Goal: Task Accomplishment & Management: Manage account settings

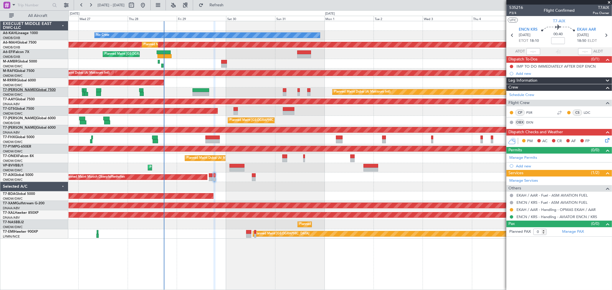
click at [26, 88] on link "T7-AYA Global 7500" at bounding box center [29, 89] width 53 height 3
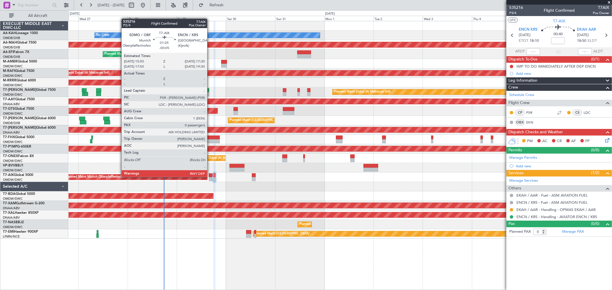
click at [210, 177] on div at bounding box center [210, 176] width 3 height 4
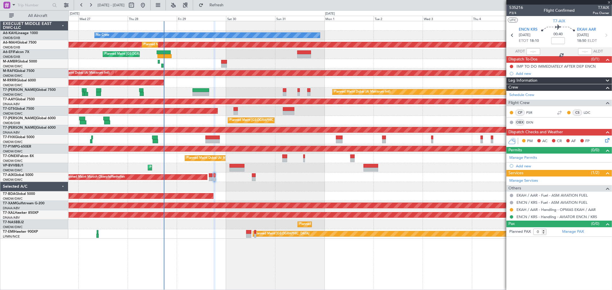
type input "-00:05"
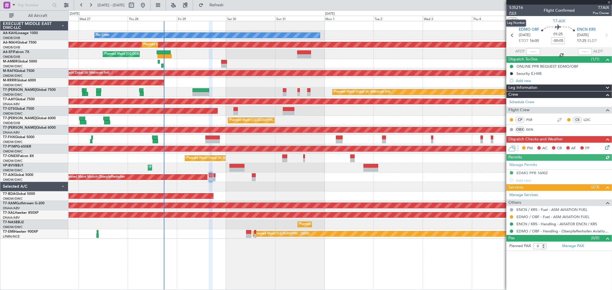
click at [517, 14] on span "P2/4" at bounding box center [517, 13] width 14 height 5
click at [25, 99] on link "T7-AAY Global 7500" at bounding box center [19, 99] width 32 height 3
click at [22, 98] on link "T7-AAY Global 7500" at bounding box center [19, 99] width 32 height 3
click at [25, 91] on link "T7-AYA Global 7500" at bounding box center [29, 89] width 53 height 3
click at [229, 6] on span "Refresh" at bounding box center [217, 5] width 24 height 4
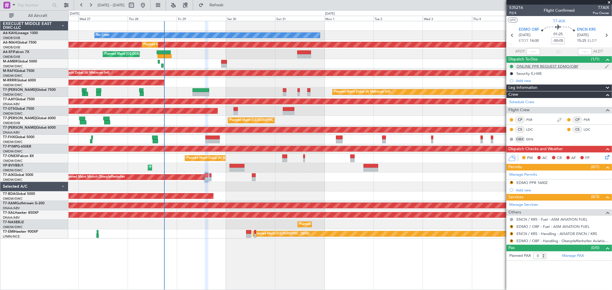
click at [547, 68] on div "ONLINE PPR REQUEST EDMO/OBF" at bounding box center [548, 66] width 62 height 5
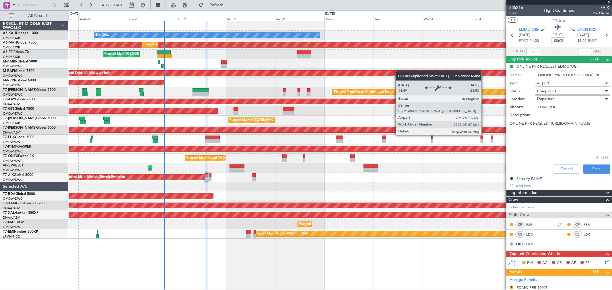
drag, startPoint x: 572, startPoint y: 129, endPoint x: 485, endPoint y: 130, distance: 87.3
click at [485, 130] on fb-app "[DATE] - [DATE] Refresh Quick Links All Aircraft No Crew Planned Maint [GEOGRAP…" at bounding box center [306, 147] width 612 height 286
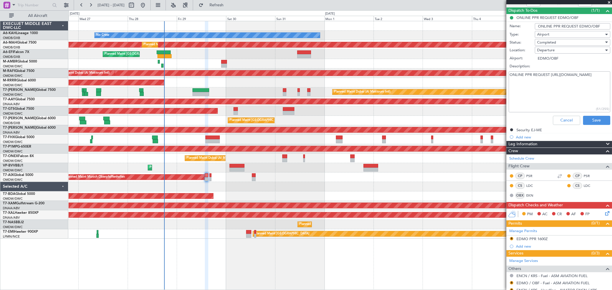
scroll to position [76, 0]
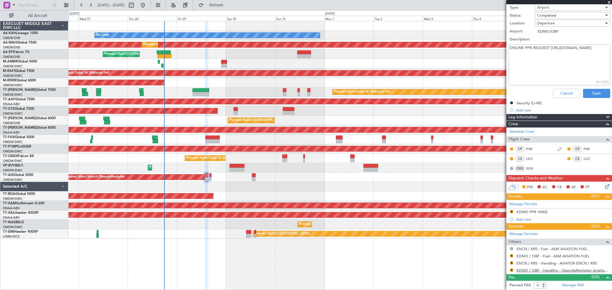
click at [536, 270] on link "EDMO / OBF - Handling - Oberpfaffenhofen Aviation Service GmbH" at bounding box center [563, 270] width 93 height 5
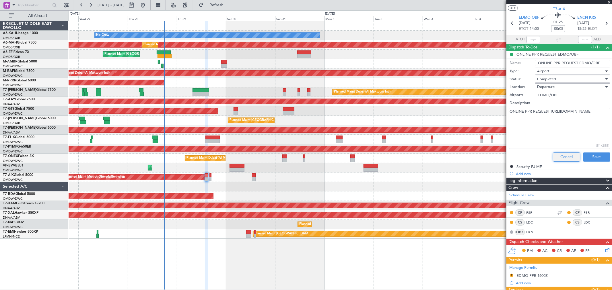
click at [558, 158] on button "Cancel" at bounding box center [566, 157] width 27 height 9
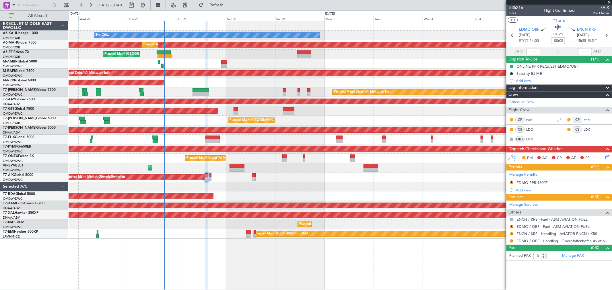
scroll to position [0, 0]
click at [510, 226] on button "R" at bounding box center [511, 226] width 3 height 3
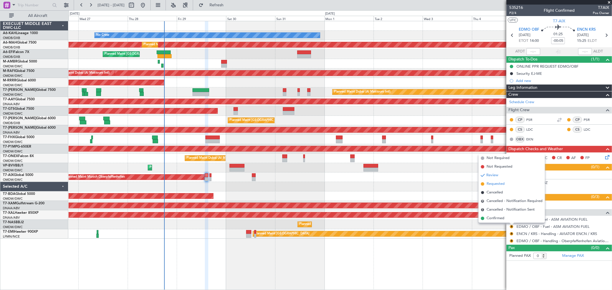
click at [494, 187] on span "Requested" at bounding box center [496, 184] width 18 height 6
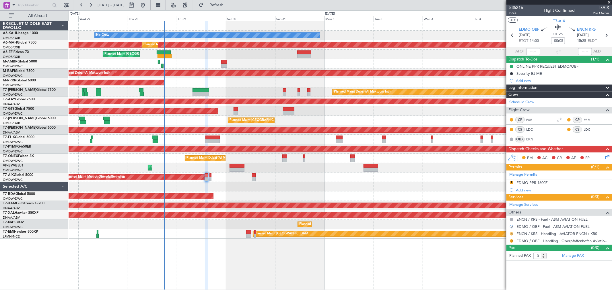
click at [511, 236] on div "R" at bounding box center [512, 234] width 5 height 5
click at [511, 233] on button "R" at bounding box center [511, 234] width 3 height 3
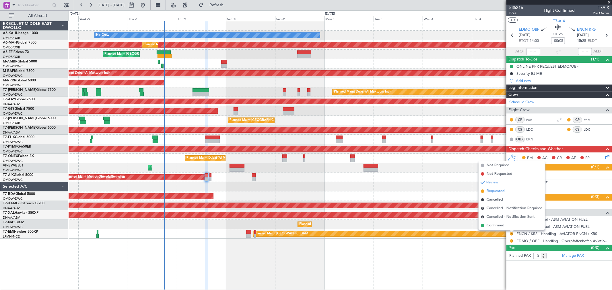
click at [501, 193] on span "Requested" at bounding box center [496, 192] width 18 height 6
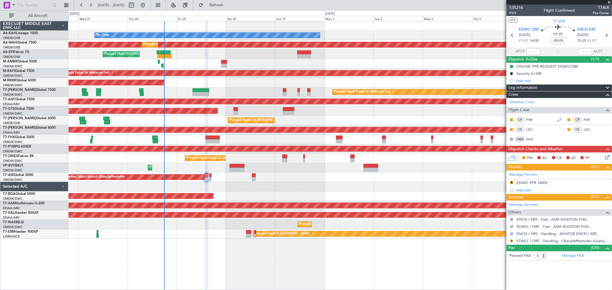
click at [512, 240] on button "R" at bounding box center [511, 241] width 3 height 3
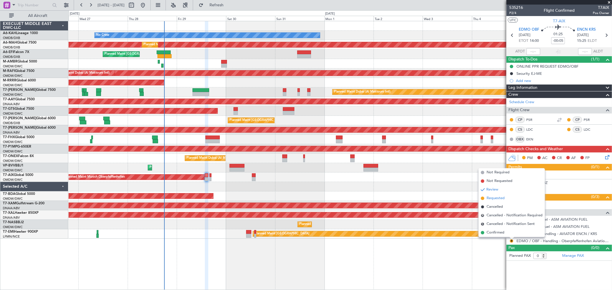
click at [505, 197] on span "Requested" at bounding box center [496, 199] width 18 height 6
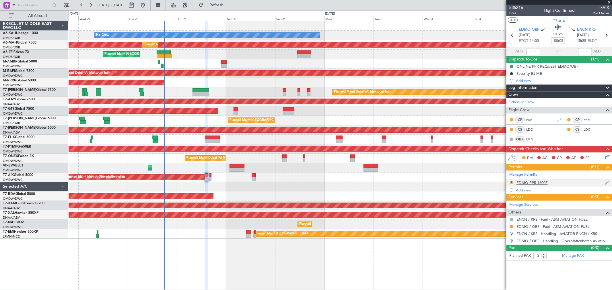
click at [511, 183] on button "R" at bounding box center [511, 182] width 3 height 3
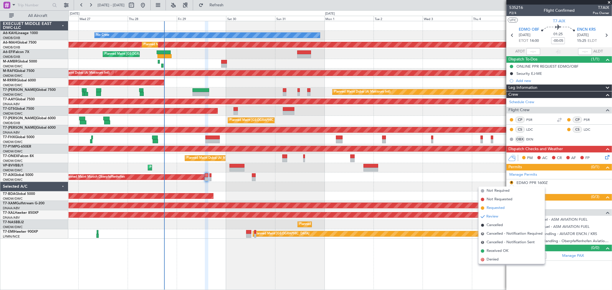
click at [492, 207] on span "Requested" at bounding box center [496, 209] width 18 height 6
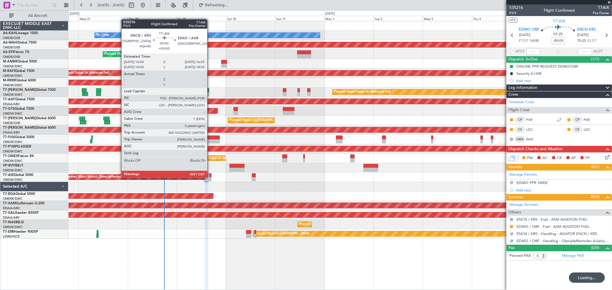
click at [210, 177] on div at bounding box center [211, 179] width 2 height 4
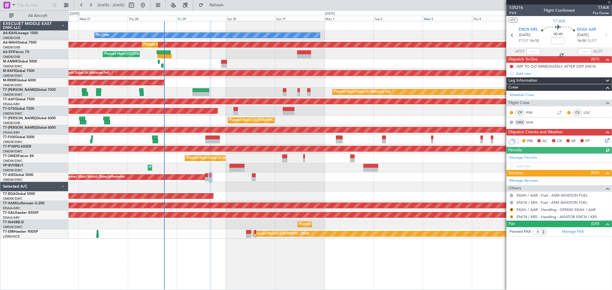
click at [512, 217] on button "R" at bounding box center [511, 217] width 3 height 3
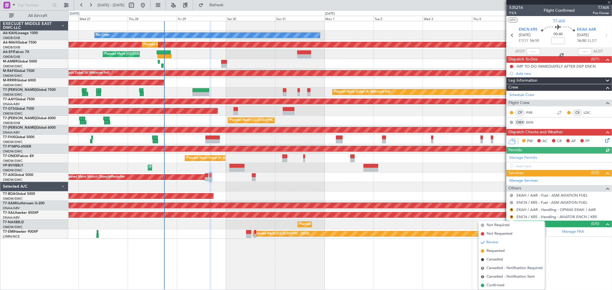
drag, startPoint x: 500, startPoint y: 248, endPoint x: 506, endPoint y: 236, distance: 13.6
click at [500, 248] on li "Requested" at bounding box center [512, 251] width 66 height 9
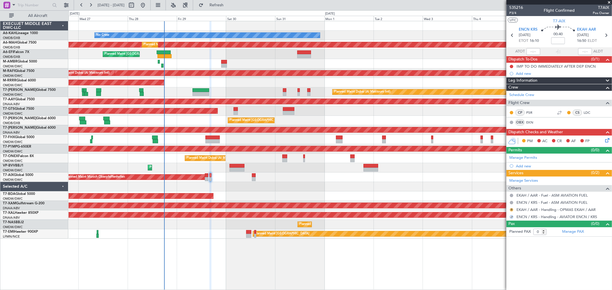
click at [511, 210] on button "R" at bounding box center [511, 209] width 3 height 3
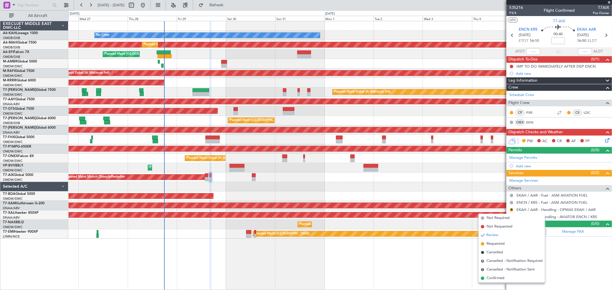
drag, startPoint x: 497, startPoint y: 243, endPoint x: 511, endPoint y: 200, distance: 45.5
click at [497, 243] on span "Requested" at bounding box center [496, 244] width 18 height 6
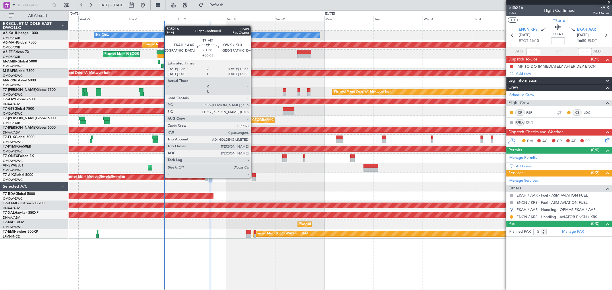
click at [254, 177] on div at bounding box center [254, 179] width 4 height 4
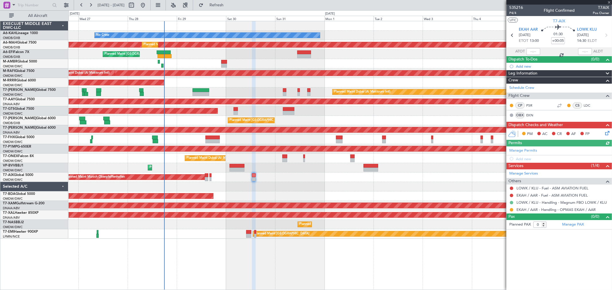
click at [513, 203] on button at bounding box center [511, 202] width 3 height 3
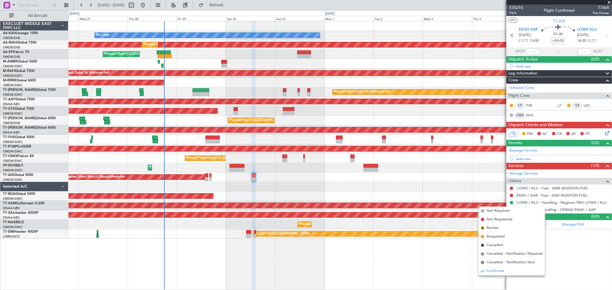
click at [470, 177] on div "Unplanned Maint Munich Oberpfaffenhofen" at bounding box center [340, 177] width 543 height 9
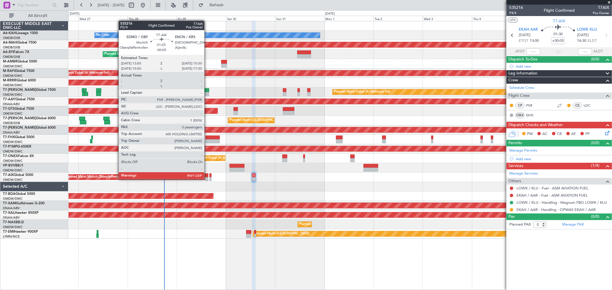
click at [207, 179] on div at bounding box center [206, 179] width 3 height 4
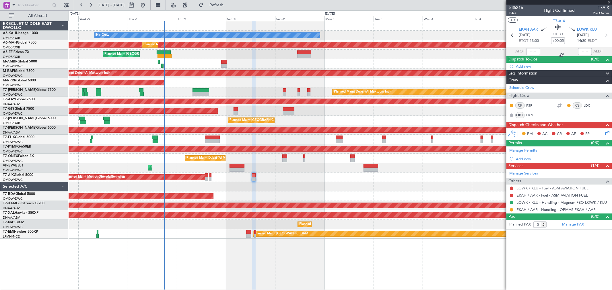
type input "-00:05"
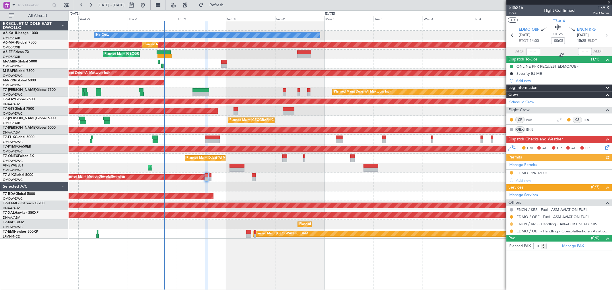
click at [512, 223] on button at bounding box center [511, 224] width 3 height 3
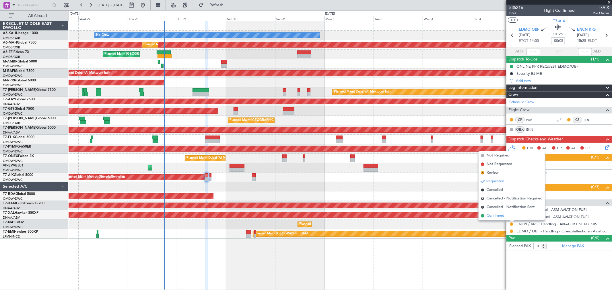
click at [486, 216] on li "Confirmed" at bounding box center [512, 216] width 66 height 9
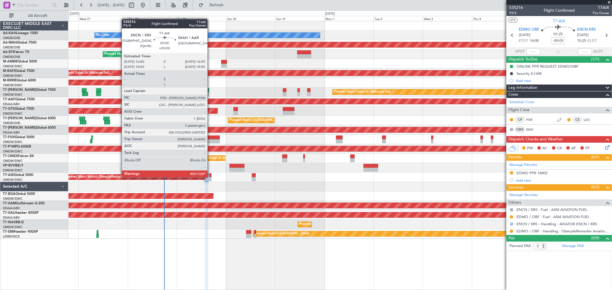
click at [210, 177] on div at bounding box center [211, 179] width 2 height 4
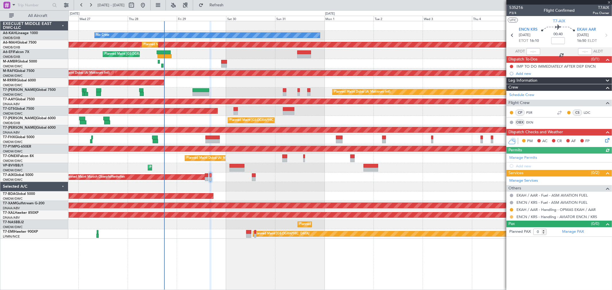
click at [511, 216] on button at bounding box center [511, 217] width 3 height 3
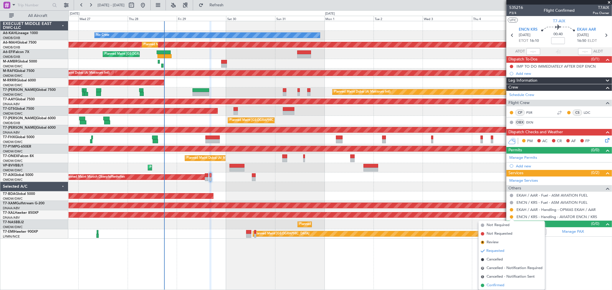
click at [493, 285] on span "Confirmed" at bounding box center [496, 286] width 18 height 6
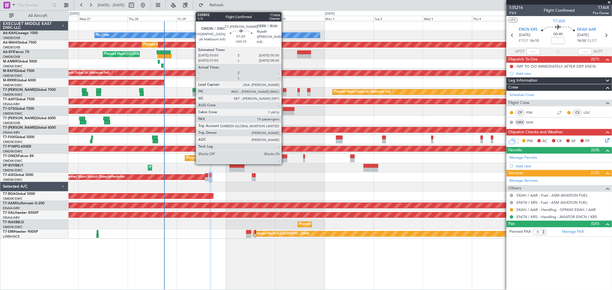
click at [284, 93] on div at bounding box center [284, 94] width 3 height 4
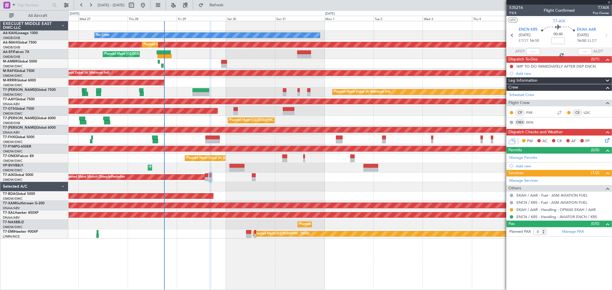
type input "+00:15"
type input "15"
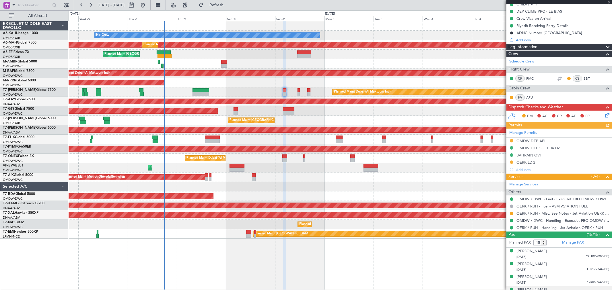
scroll to position [96, 0]
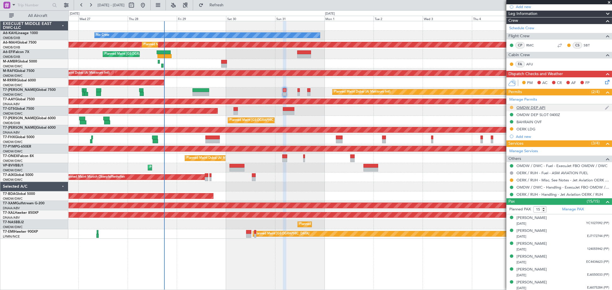
click at [511, 109] on button at bounding box center [511, 107] width 3 height 3
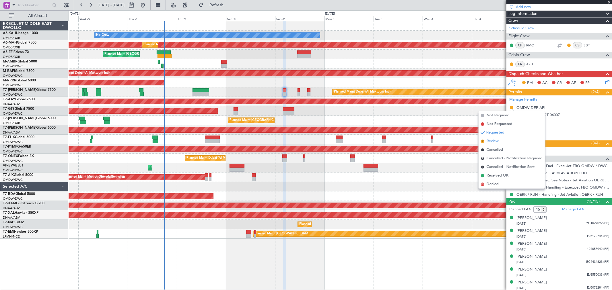
click at [497, 142] on span "Review" at bounding box center [493, 142] width 12 height 6
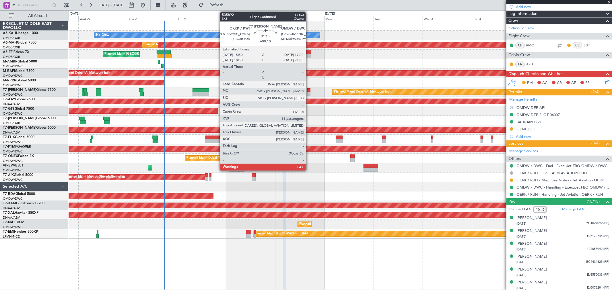
click at [309, 94] on div at bounding box center [308, 94] width 3 height 4
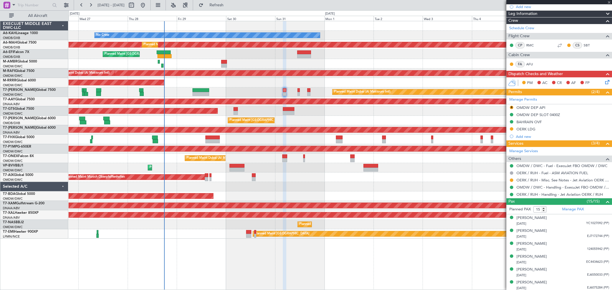
type input "+00:10"
type input "11"
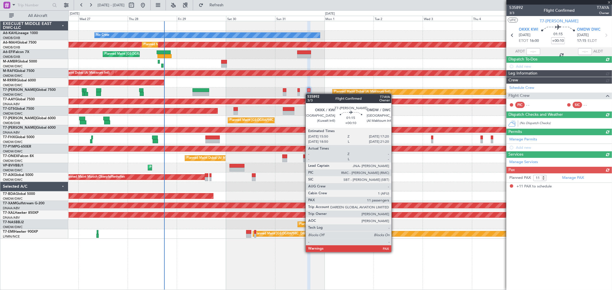
scroll to position [0, 0]
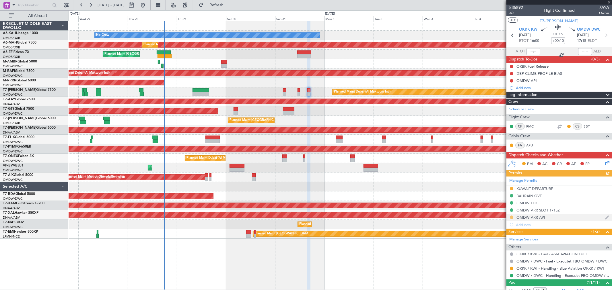
click at [512, 217] on div "Manage Permits KUWAIT DEPARTURE [GEOGRAPHIC_DATA] OVF OMDW LDG OMDW ARR SLOT 17…" at bounding box center [560, 203] width 106 height 52
click at [512, 219] on mat-tooltip-component "Requested" at bounding box center [512, 226] width 26 height 15
click at [512, 216] on button at bounding box center [511, 217] width 3 height 3
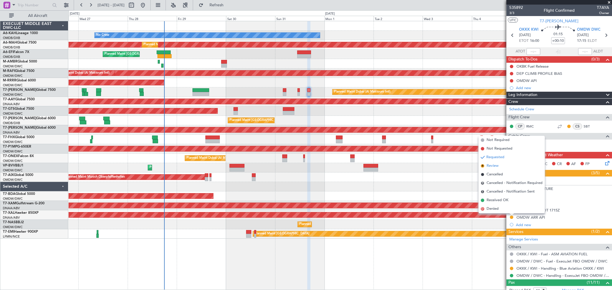
click at [498, 165] on span "Review" at bounding box center [493, 166] width 12 height 6
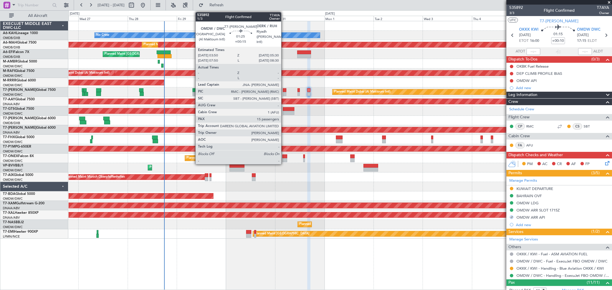
click at [284, 94] on div at bounding box center [284, 94] width 3 height 4
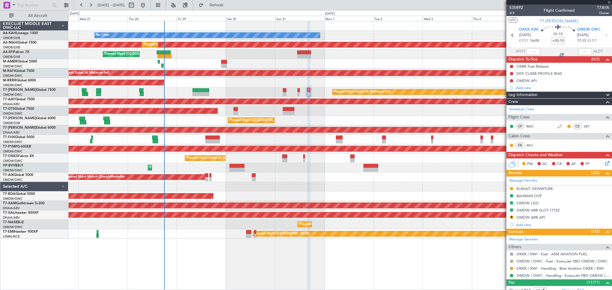
type input "+00:15"
type input "15"
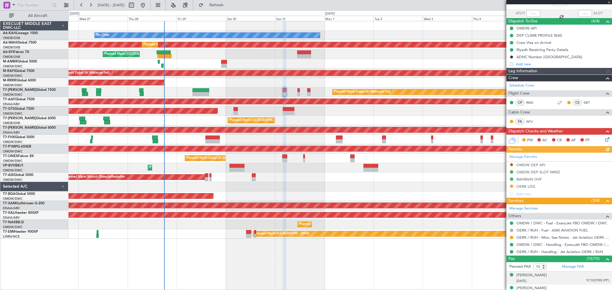
scroll to position [64, 0]
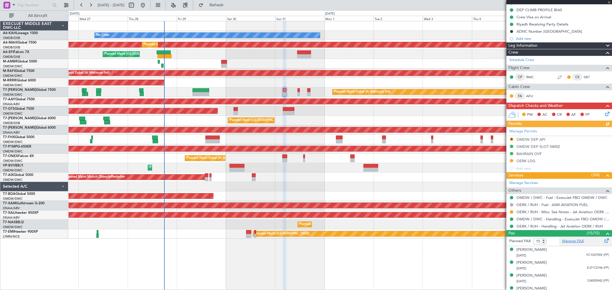
click at [572, 240] on link "Manage PAX" at bounding box center [573, 242] width 22 height 6
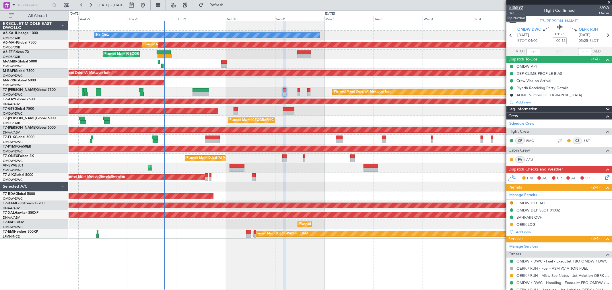
click at [518, 9] on span "535892" at bounding box center [517, 8] width 14 height 6
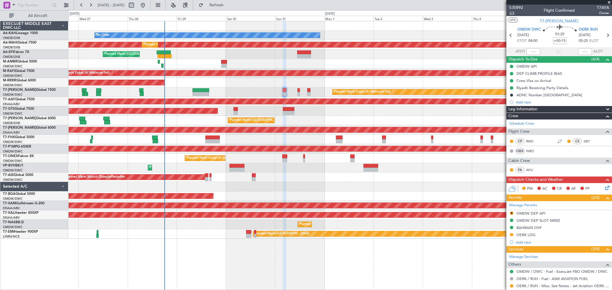
click at [519, 14] on span "1/3" at bounding box center [517, 13] width 14 height 5
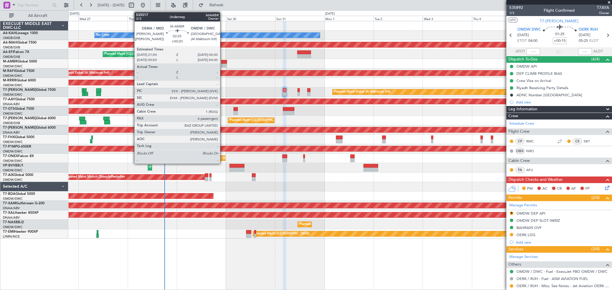
click at [224, 64] on div at bounding box center [224, 66] width 6 height 4
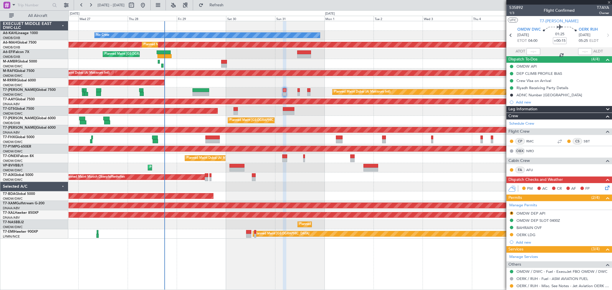
type input "+00:20"
type input "6"
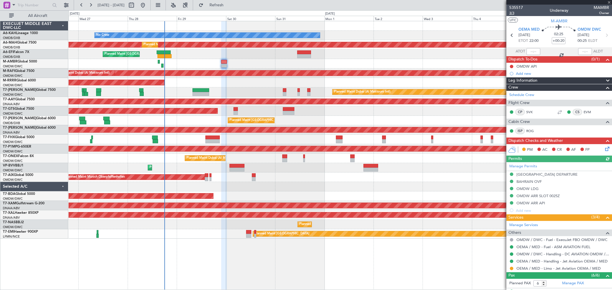
click at [516, 14] on span "3/3" at bounding box center [517, 13] width 14 height 5
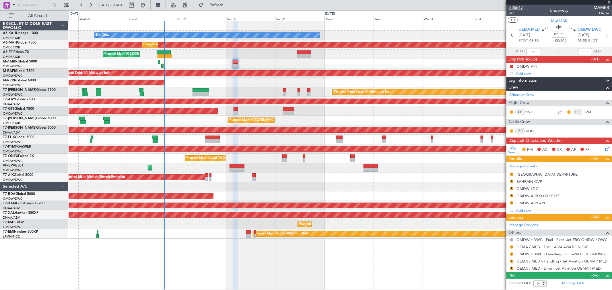
click at [520, 9] on span "535517" at bounding box center [517, 8] width 14 height 6
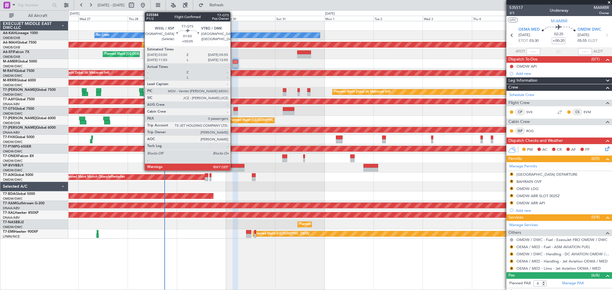
click at [234, 111] on div at bounding box center [236, 113] width 4 height 4
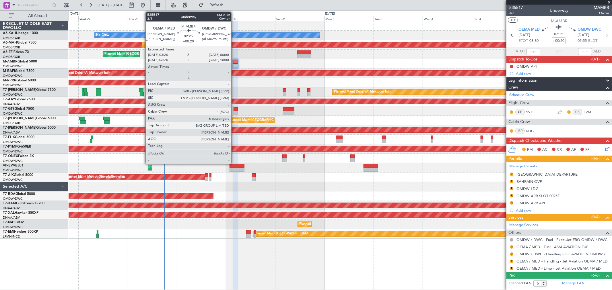
click at [234, 61] on div at bounding box center [236, 62] width 6 height 4
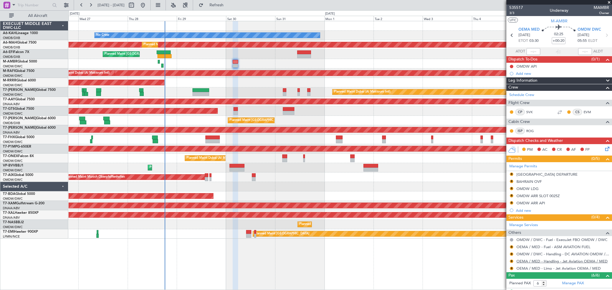
click at [543, 262] on link "OEMA / MED - Handling - Jet Aviation OEMA / MED" at bounding box center [562, 261] width 91 height 5
click at [524, 95] on link "Schedule Crew" at bounding box center [522, 95] width 25 height 6
click at [552, 194] on div "OMDW ARR SLOT 0025Z" at bounding box center [538, 196] width 43 height 5
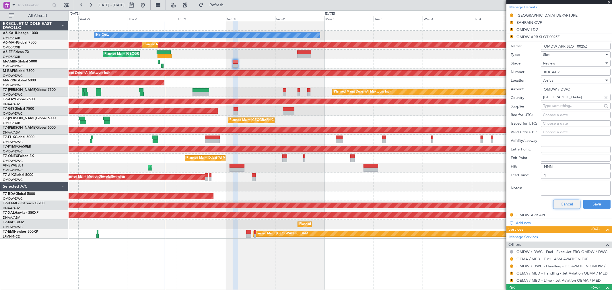
click at [563, 206] on button "Cancel" at bounding box center [566, 204] width 27 height 9
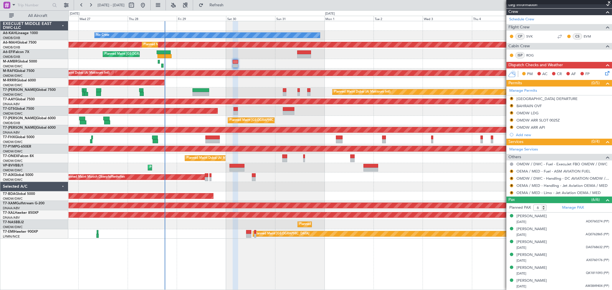
scroll to position [75, 0]
click at [520, 89] on link "Manage Permits" at bounding box center [524, 91] width 28 height 6
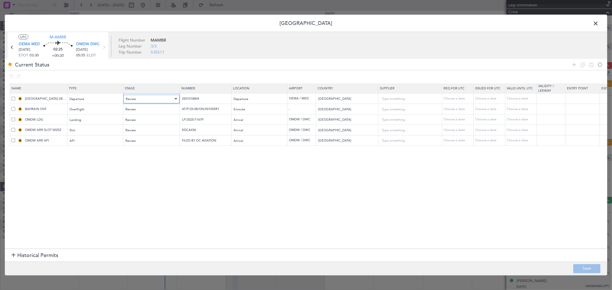
click at [143, 97] on div "Review" at bounding box center [150, 99] width 48 height 9
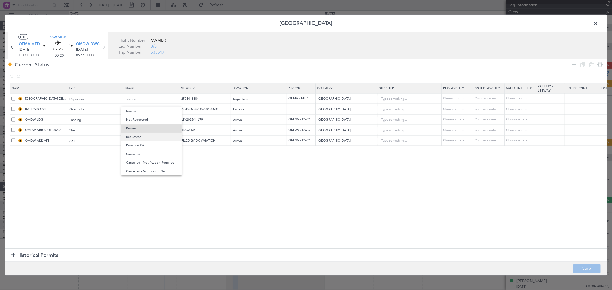
click at [139, 137] on span "Requested" at bounding box center [151, 137] width 51 height 9
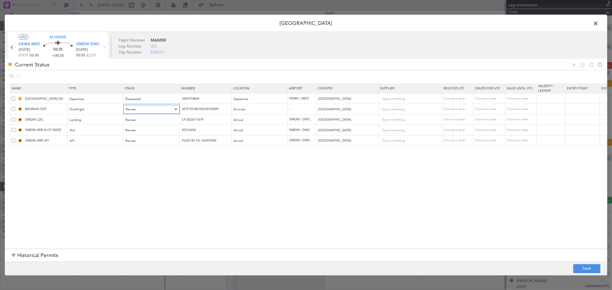
click at [140, 107] on div "Review" at bounding box center [150, 109] width 48 height 9
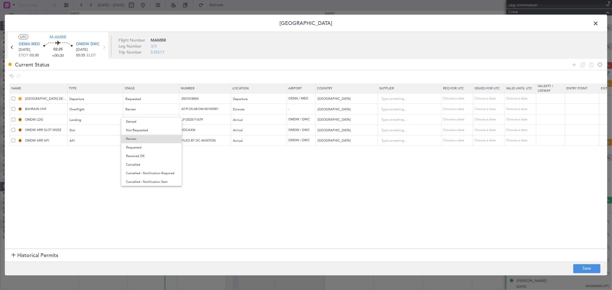
drag, startPoint x: 141, startPoint y: 148, endPoint x: 141, endPoint y: 133, distance: 15.5
click at [141, 148] on span "Requested" at bounding box center [151, 148] width 51 height 9
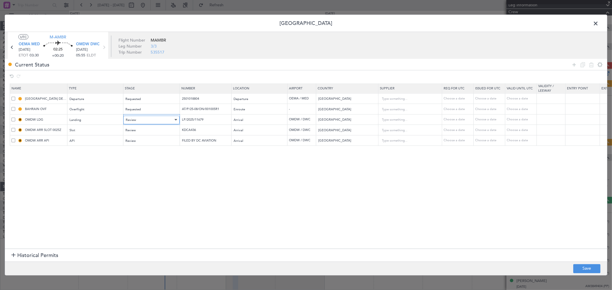
click at [141, 121] on div "Review" at bounding box center [150, 120] width 48 height 9
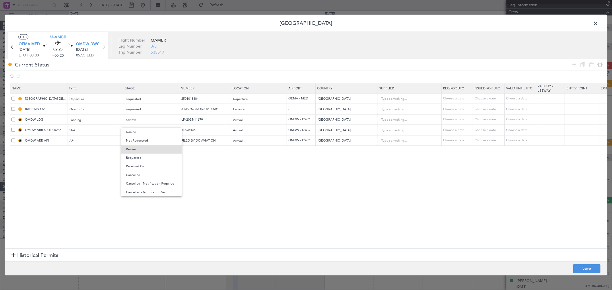
drag, startPoint x: 141, startPoint y: 157, endPoint x: 141, endPoint y: 142, distance: 14.6
click at [141, 157] on span "Requested" at bounding box center [151, 158] width 51 height 9
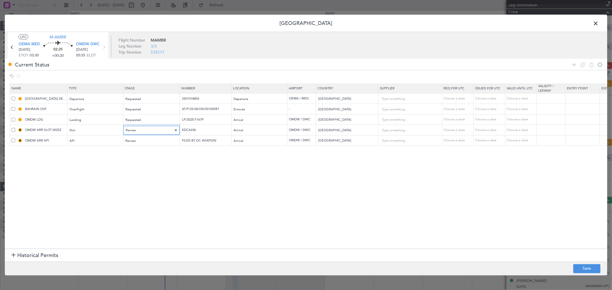
click at [140, 135] on div "Review" at bounding box center [150, 130] width 48 height 9
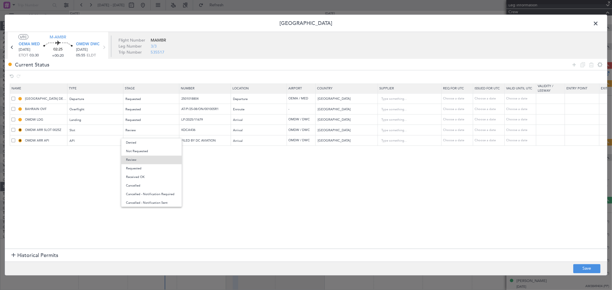
drag, startPoint x: 141, startPoint y: 167, endPoint x: 136, endPoint y: 142, distance: 26.0
click at [140, 167] on span "Requested" at bounding box center [151, 168] width 51 height 9
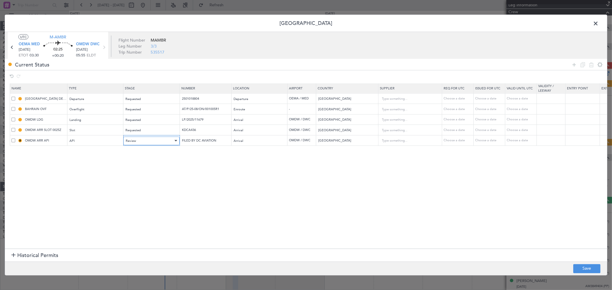
click at [136, 140] on div "Review" at bounding box center [150, 141] width 48 height 9
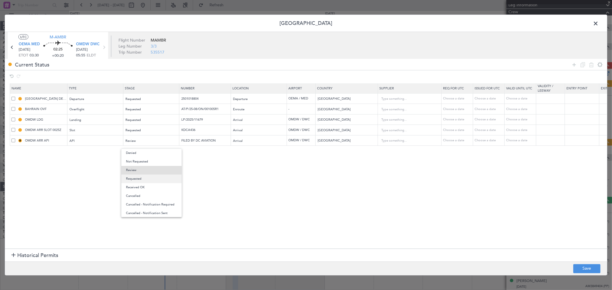
click at [142, 176] on span "Requested" at bounding box center [151, 179] width 51 height 9
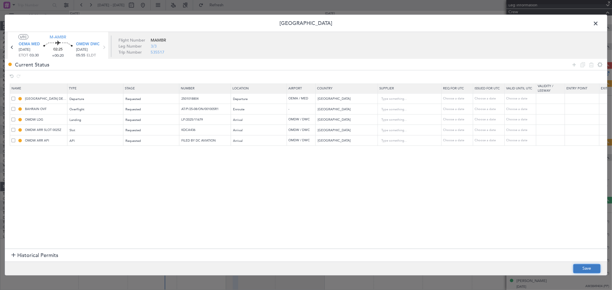
click at [575, 273] on button "Save" at bounding box center [587, 268] width 27 height 9
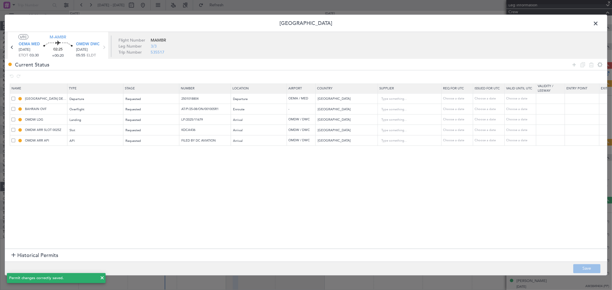
click at [599, 24] on span at bounding box center [599, 24] width 0 height 11
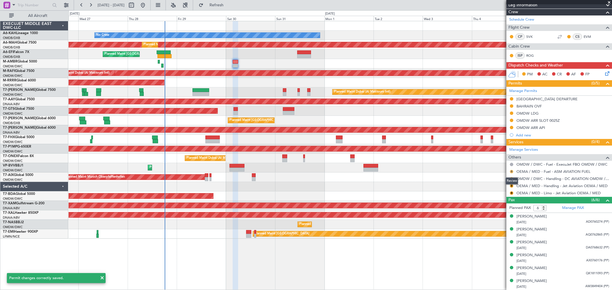
click at [512, 171] on button "R" at bounding box center [511, 171] width 3 height 3
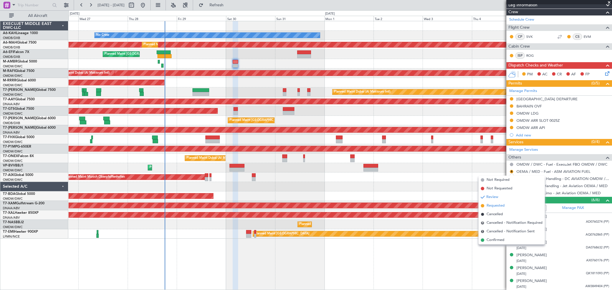
click at [492, 208] on span "Requested" at bounding box center [496, 206] width 18 height 6
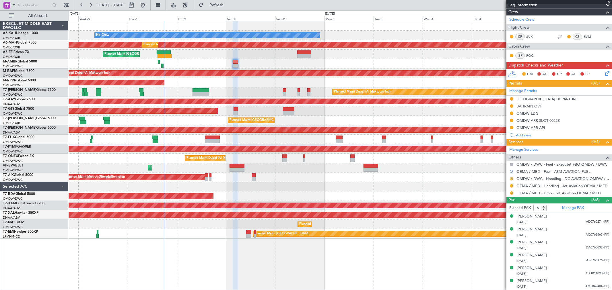
click at [511, 179] on button "R" at bounding box center [511, 178] width 3 height 3
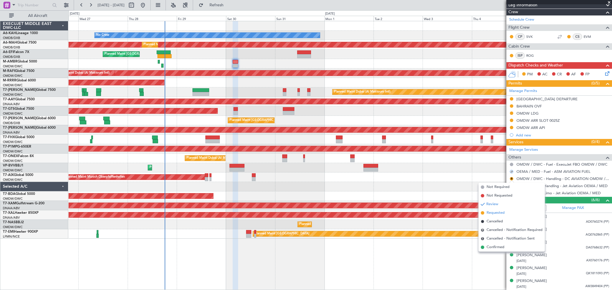
click at [496, 213] on span "Requested" at bounding box center [496, 213] width 18 height 6
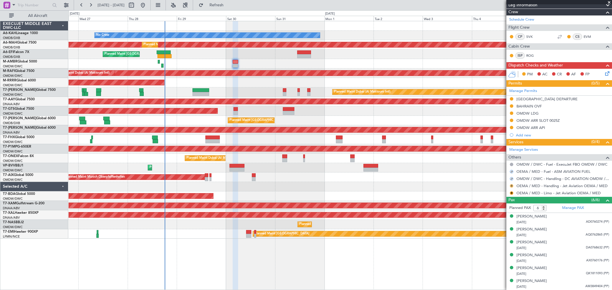
click at [512, 186] on button "R" at bounding box center [511, 186] width 3 height 3
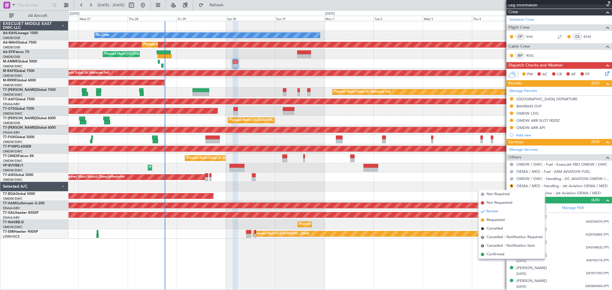
drag, startPoint x: 493, startPoint y: 219, endPoint x: 529, endPoint y: 204, distance: 38.9
click at [492, 219] on span "Requested" at bounding box center [496, 221] width 18 height 6
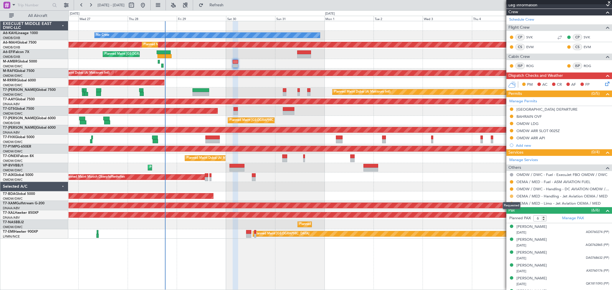
click at [513, 196] on button at bounding box center [511, 196] width 3 height 3
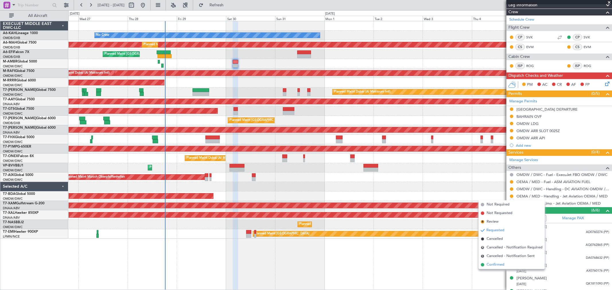
click at [502, 262] on span "Confirmed" at bounding box center [496, 265] width 18 height 6
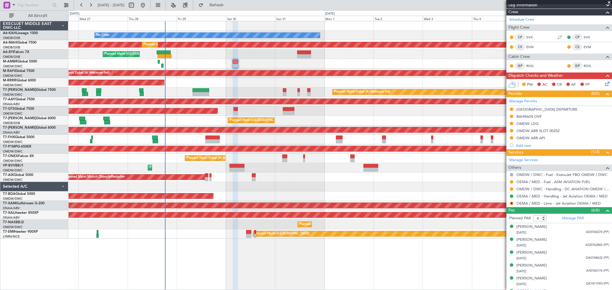
scroll to position [0, 0]
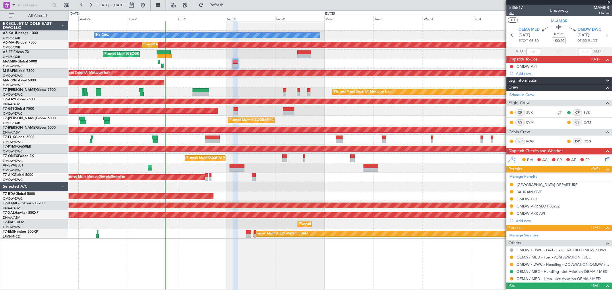
click at [510, 13] on span "3/3" at bounding box center [517, 13] width 14 height 5
click at [245, 91] on div "Planned Maint Dubai (Al Maktoum Intl)" at bounding box center [340, 92] width 543 height 9
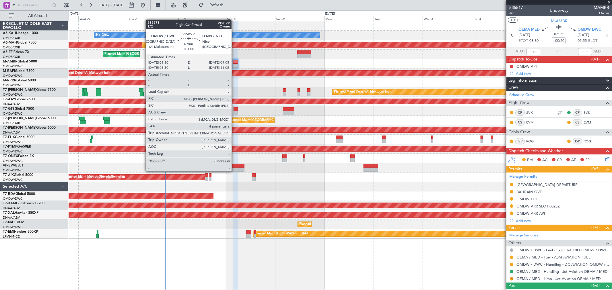
click at [235, 171] on div at bounding box center [237, 170] width 15 height 4
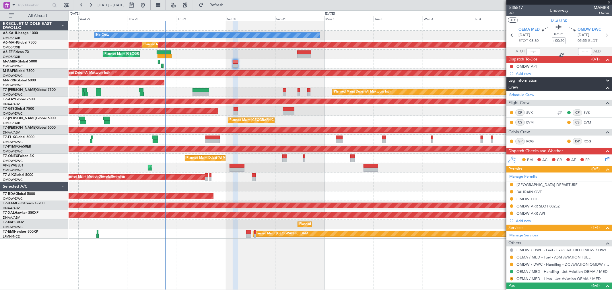
type input "+01:00"
type input "4"
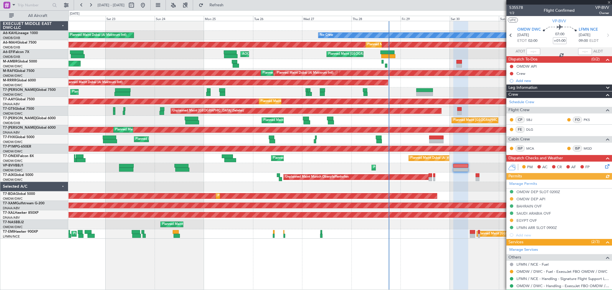
click at [417, 171] on div "Planned Maint Dubai (Al Maktoum Intl)" at bounding box center [340, 167] width 543 height 9
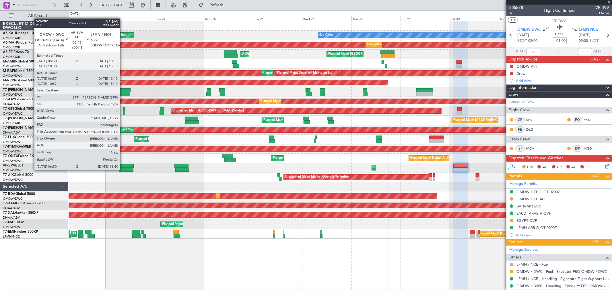
click at [123, 170] on div at bounding box center [126, 170] width 14 height 4
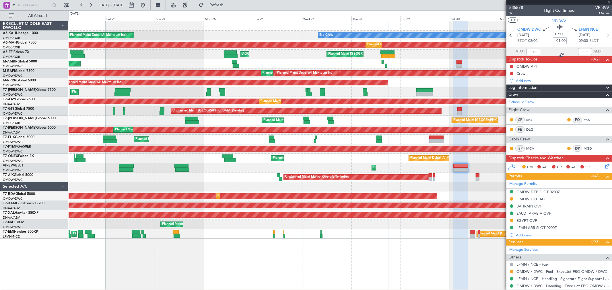
type input "+00:45"
type input "07:07"
type input "13:35"
type input "0"
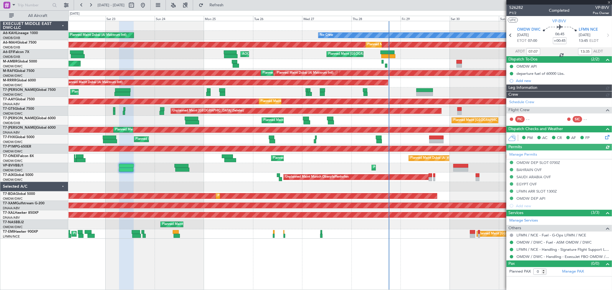
type input "[PERSON_NAME] ([PERSON_NAME])"
type input "7015"
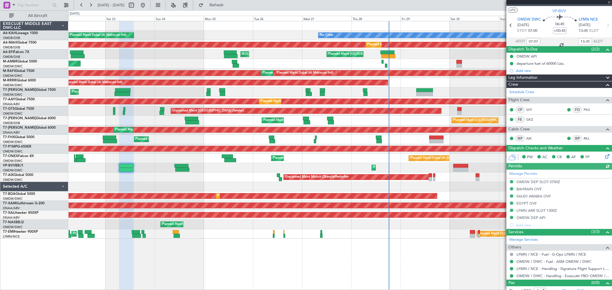
scroll to position [16, 0]
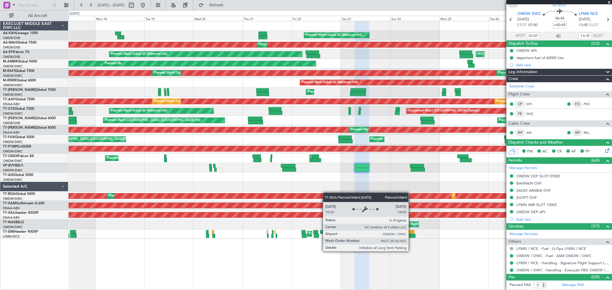
click at [387, 193] on div "No Crew Planned Maint [GEOGRAPHIC_DATA] (Al Maktoum Intl) Unplanned Maint Budap…" at bounding box center [340, 130] width 543 height 218
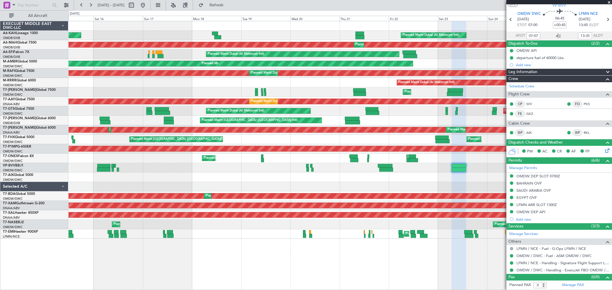
click at [420, 182] on div "Unplanned Maint Munich Oberpfaffenhofen" at bounding box center [340, 177] width 543 height 9
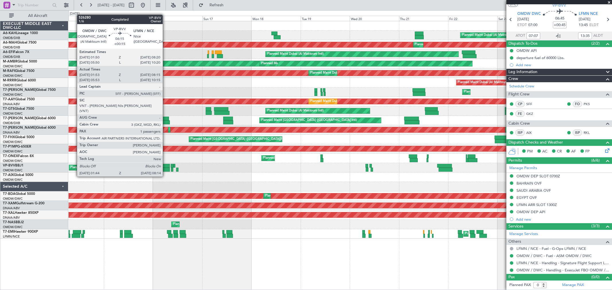
click at [166, 166] on div at bounding box center [163, 166] width 13 height 4
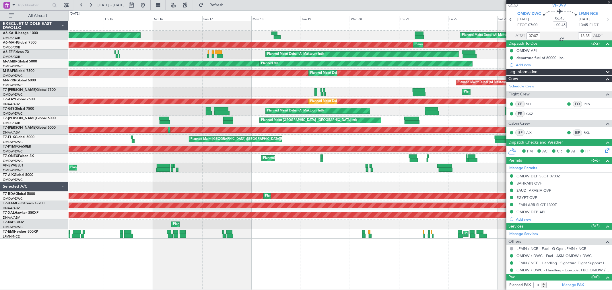
type input "+00:15"
type input "02:03"
type input "08:10"
type input "1"
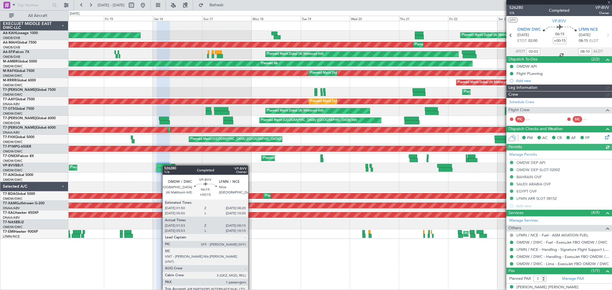
type input "Dherander Fithani (DHF)"
type input "6969"
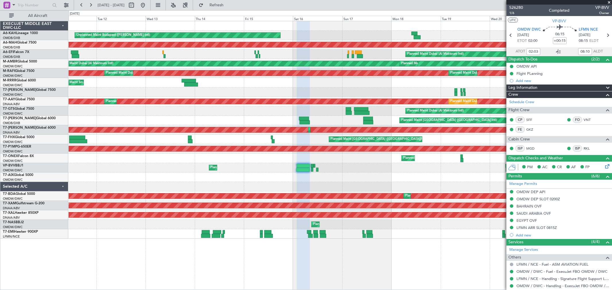
click at [280, 175] on div "Unplanned Maint Budapest ([PERSON_NAME] Intl) Planned Maint [GEOGRAPHIC_DATA] (…" at bounding box center [340, 130] width 543 height 218
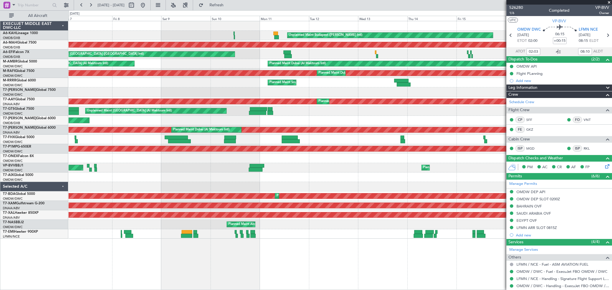
click at [372, 173] on div "Unplanned Maint Budapest ([PERSON_NAME] Intl) Planned Maint [GEOGRAPHIC_DATA] (…" at bounding box center [340, 130] width 543 height 218
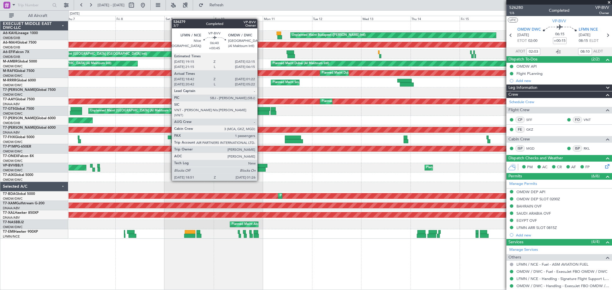
click at [260, 170] on div at bounding box center [259, 170] width 14 height 4
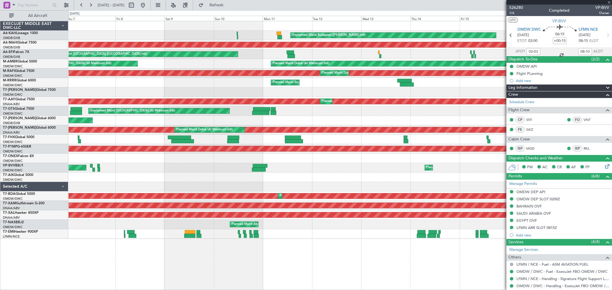
type input "+00:45"
type input "18:57"
type input "01:17"
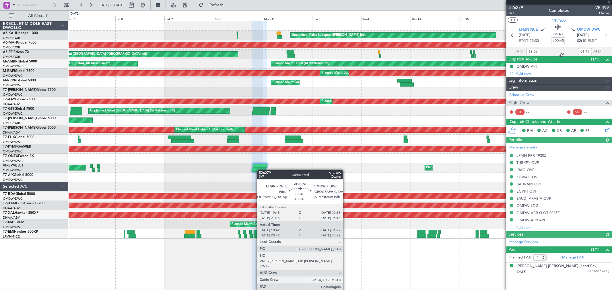
type input "[PERSON_NAME] ([PERSON_NAME])"
type input "6907"
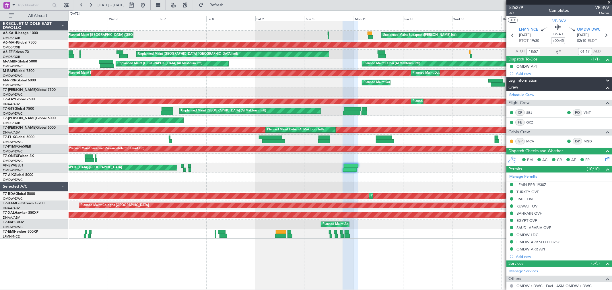
click at [304, 174] on div "Unplanned Maint Budapest ([PERSON_NAME] Intl) Planned Maint [GEOGRAPHIC_DATA] (…" at bounding box center [340, 130] width 543 height 218
click at [609, 1] on span at bounding box center [610, 2] width 6 height 5
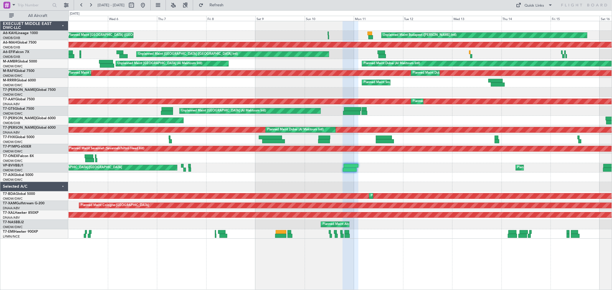
type input "0"
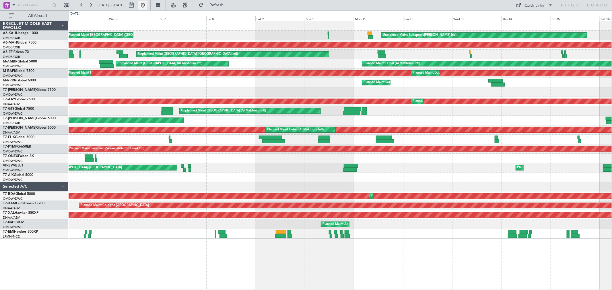
click at [148, 4] on button at bounding box center [142, 5] width 9 height 9
